Goal: Transaction & Acquisition: Purchase product/service

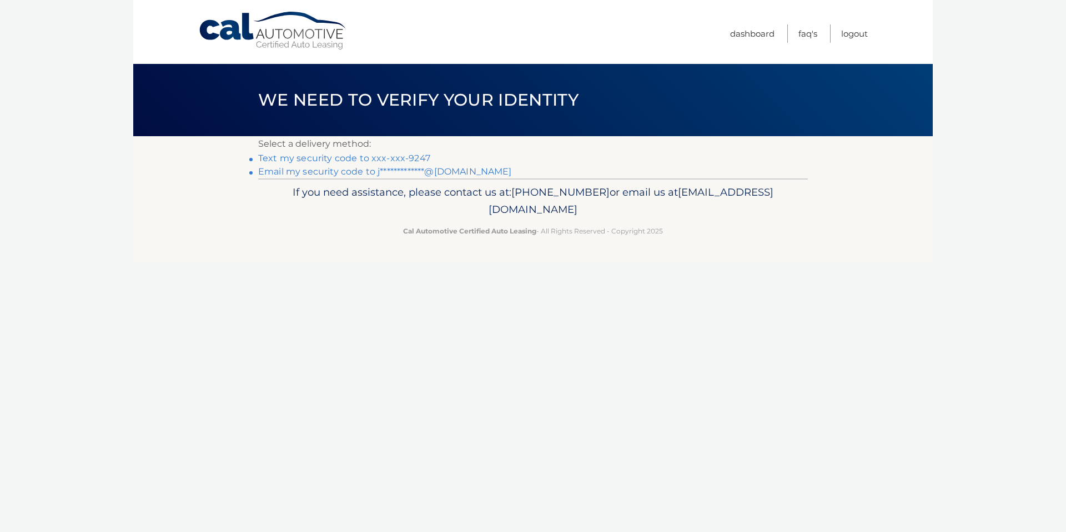
click at [417, 156] on link "Text my security code to xxx-xxx-9247" at bounding box center [344, 158] width 172 height 11
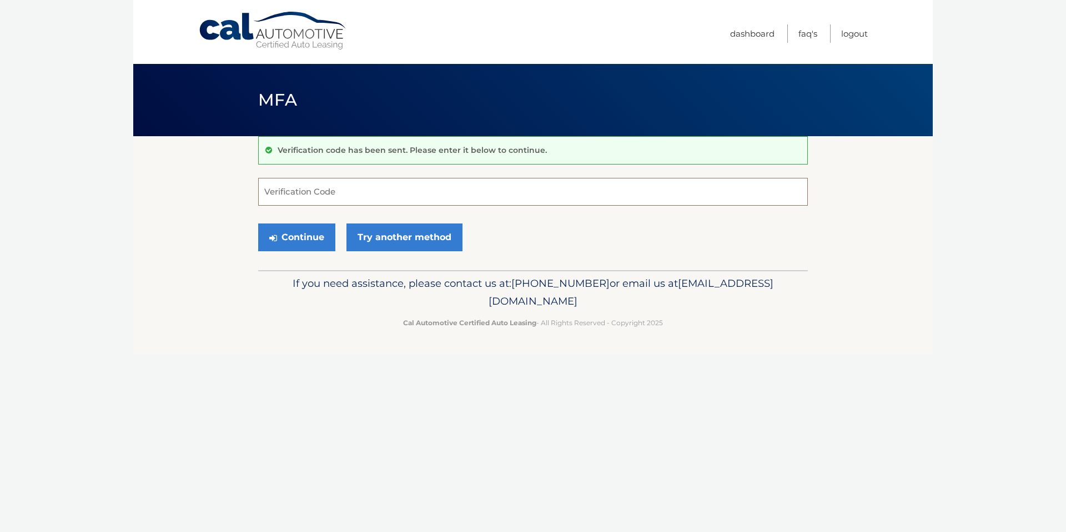
click at [339, 189] on input "Verification Code" at bounding box center [533, 192] width 550 height 28
type input "004831"
click at [302, 235] on button "Continue" at bounding box center [296, 237] width 77 height 28
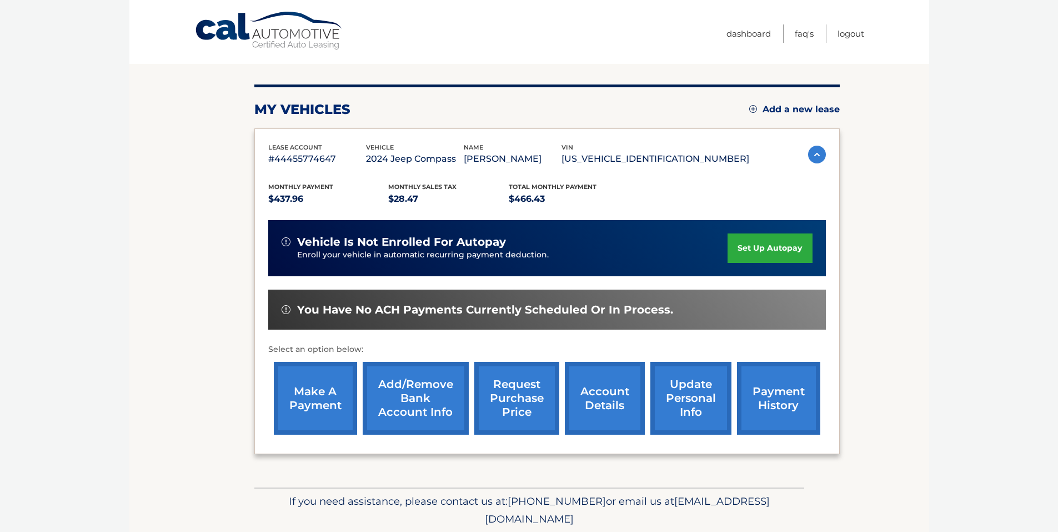
scroll to position [142, 0]
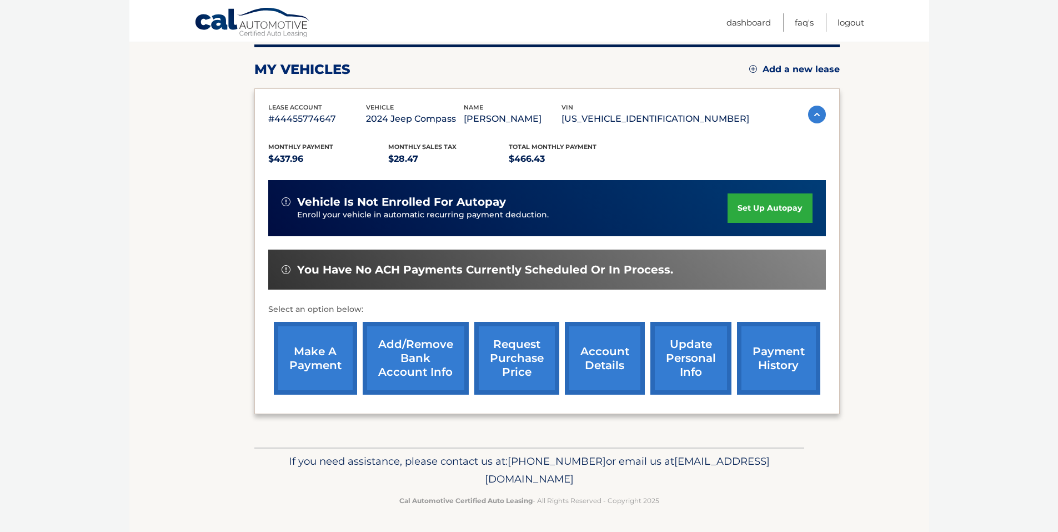
click at [302, 343] on link "make a payment" at bounding box center [315, 358] width 83 height 73
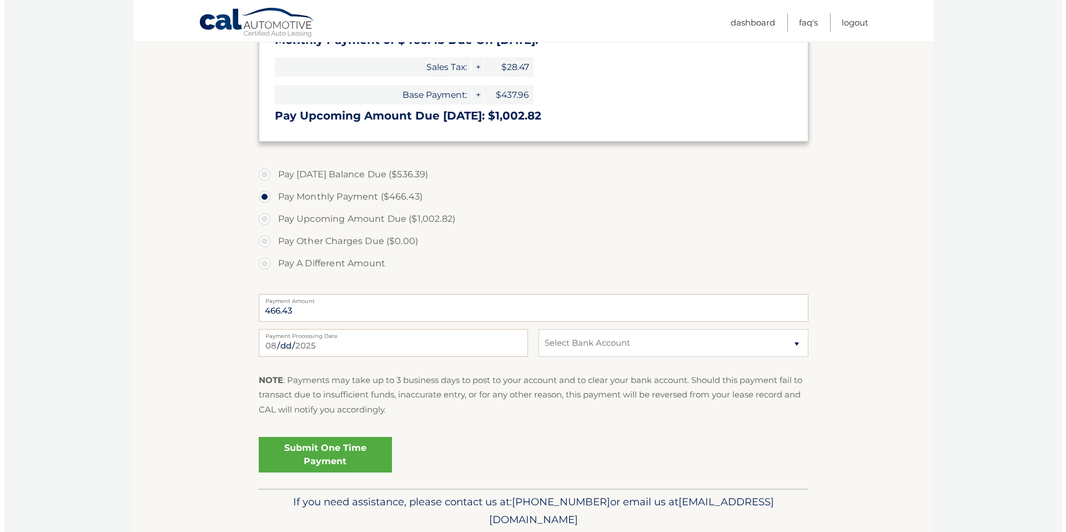
scroll to position [365, 0]
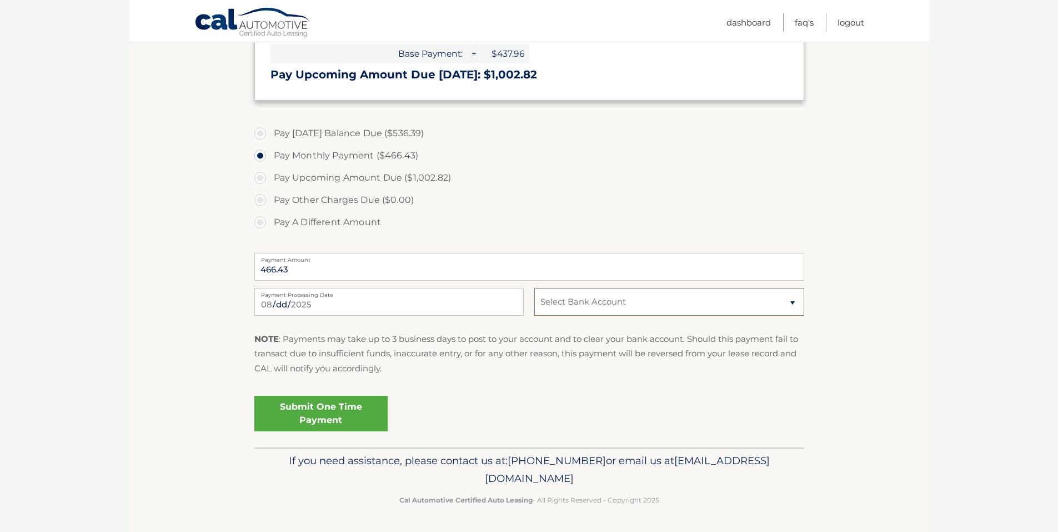
click at [590, 298] on select "Select Bank Account Checking SUNCOAST CREDIT UNION *****5481 Checking BANK OF A…" at bounding box center [668, 302] width 269 height 28
select select "MTcyY2QyMGQtMjhjMy00OWI2LTliMTctNjY5ZjY1ZTQ5N2Fm"
click at [534, 288] on select "Select Bank Account Checking SUNCOAST CREDIT UNION *****5481 Checking BANK OF A…" at bounding box center [668, 302] width 269 height 28
click at [337, 409] on link "Submit One Time Payment" at bounding box center [320, 413] width 133 height 36
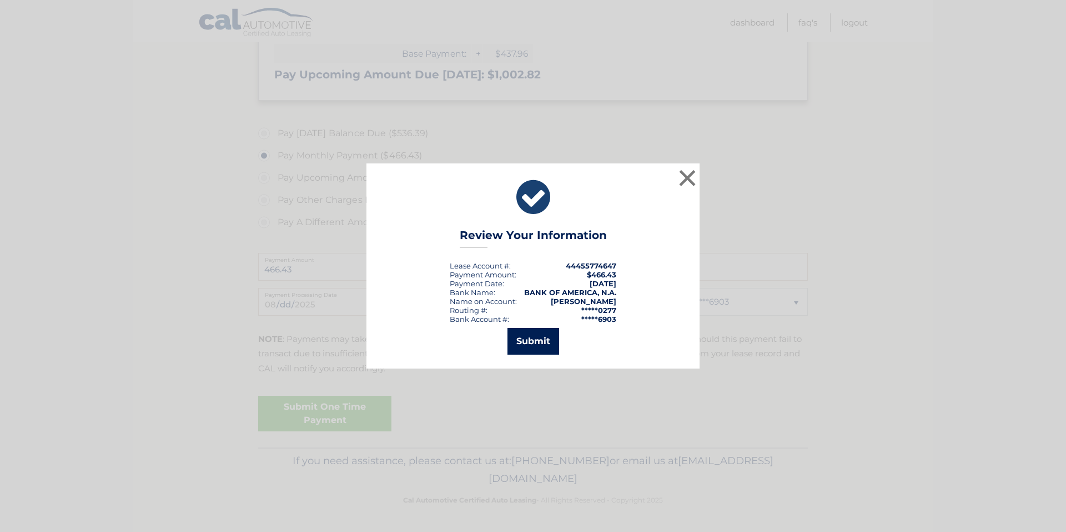
click at [538, 340] on button "Submit" at bounding box center [534, 341] width 52 height 27
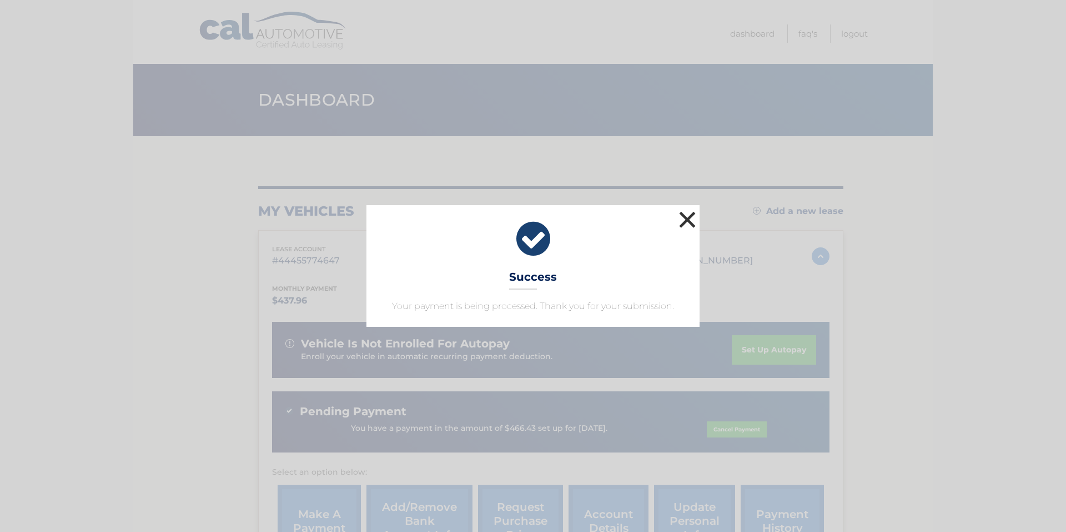
click at [688, 214] on button "×" at bounding box center [687, 219] width 22 height 22
